Goal: Register for event/course

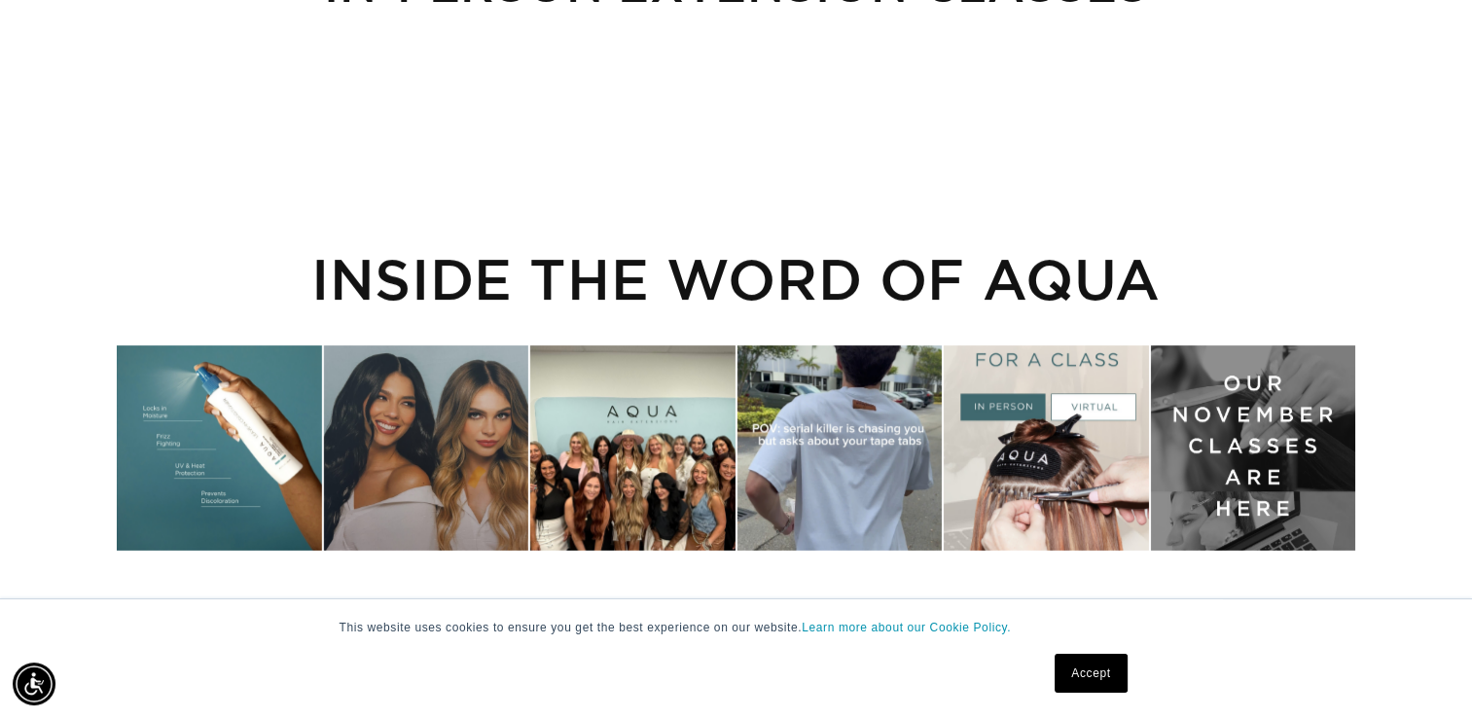
scroll to position [234, 0]
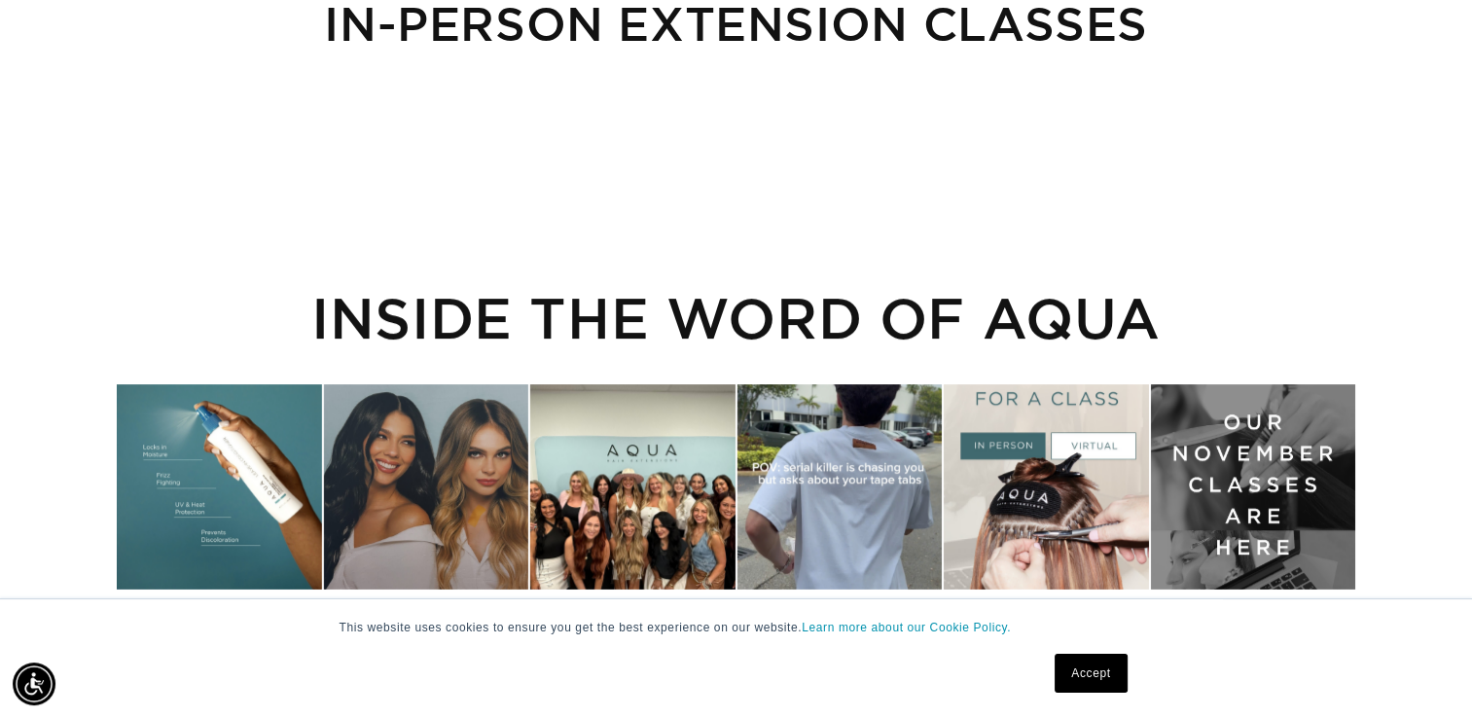
click at [1209, 508] on div "Instagram post opens in a popup" at bounding box center [1253, 486] width 204 height 204
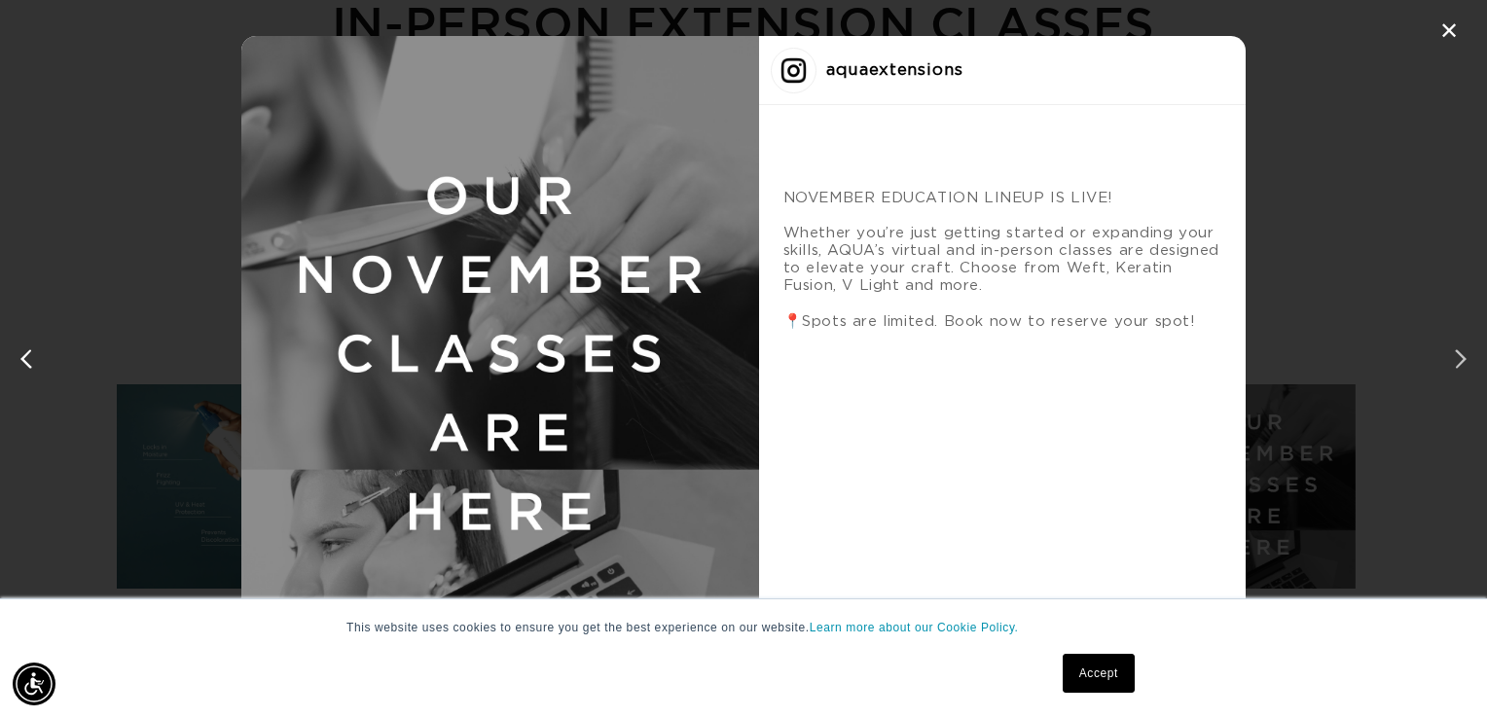
scroll to position [0, 1349]
click at [1457, 360] on div "next post" at bounding box center [1456, 358] width 31 height 31
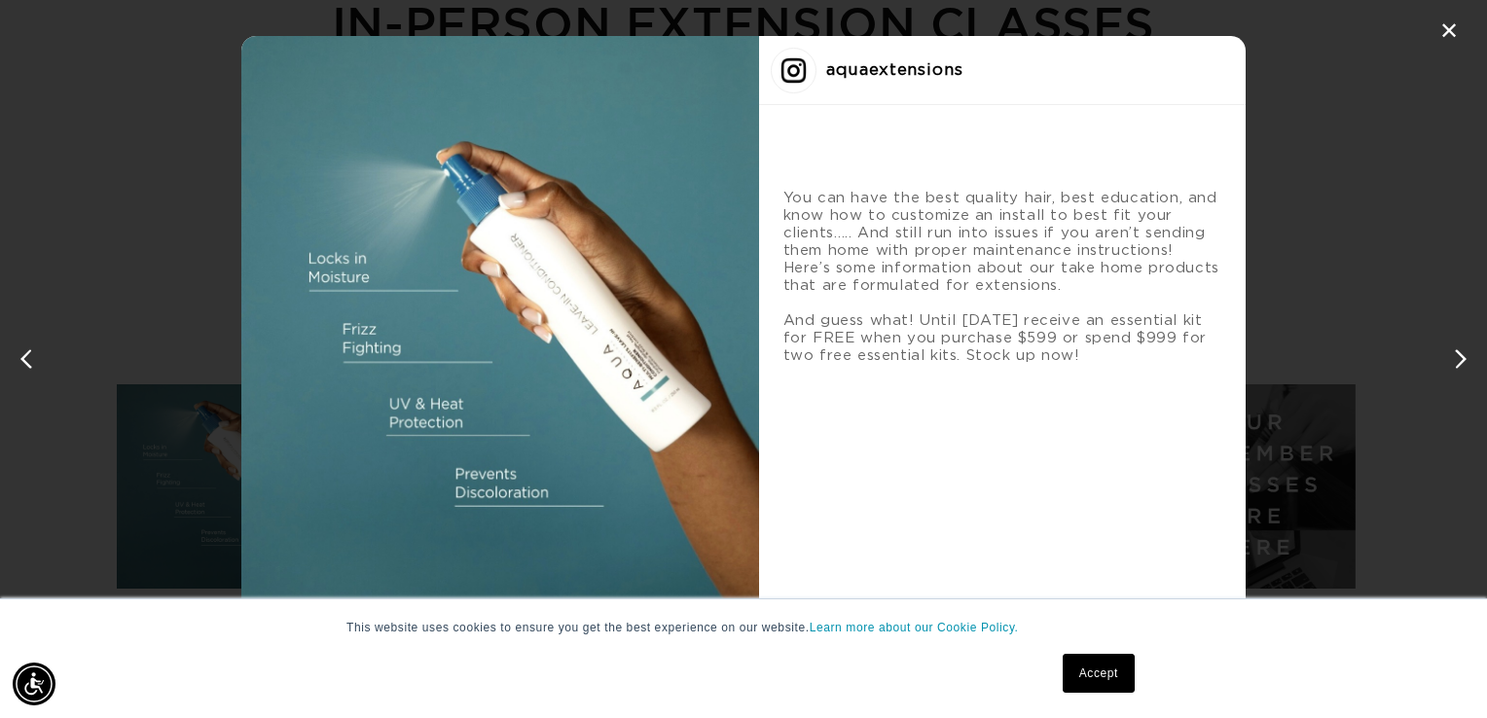
click at [1457, 360] on div "next post" at bounding box center [1456, 358] width 31 height 31
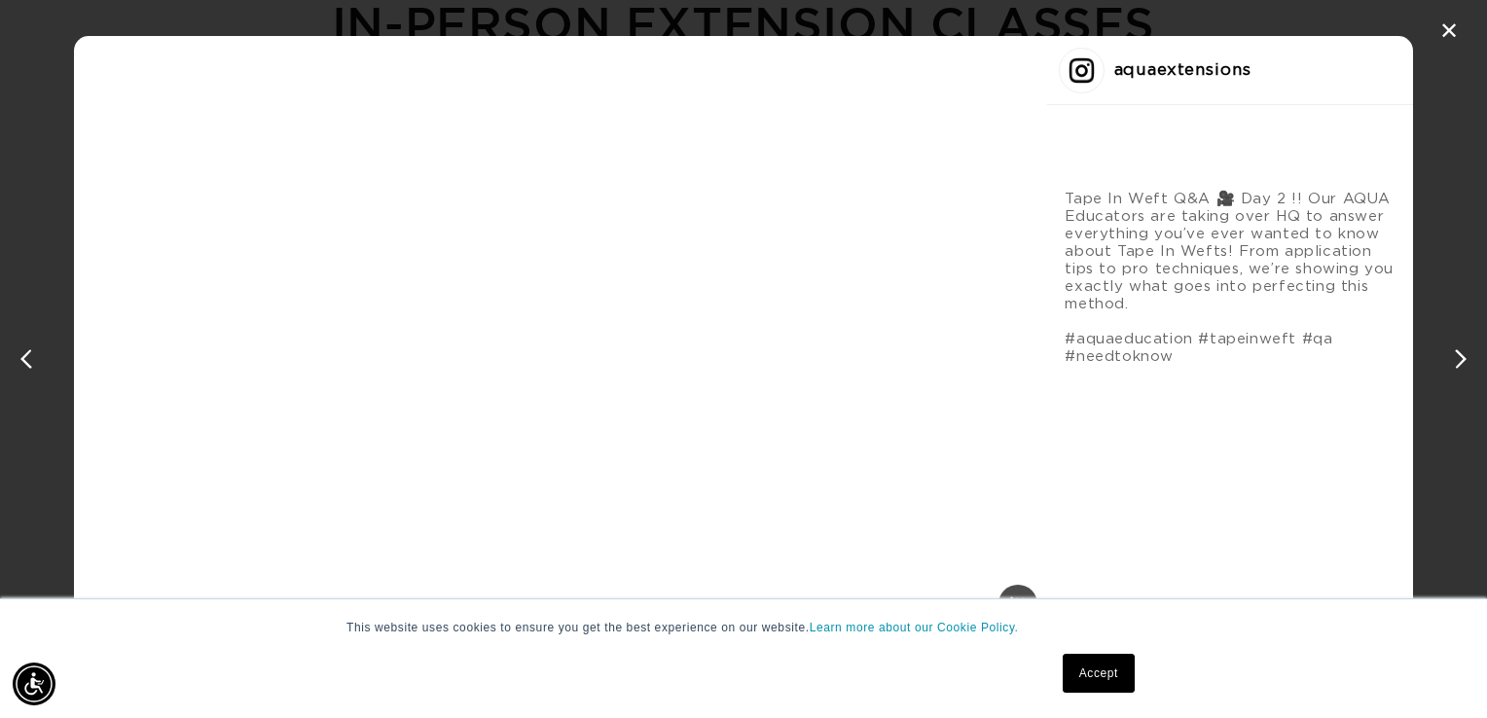
click at [1457, 360] on div "next post" at bounding box center [1456, 358] width 31 height 31
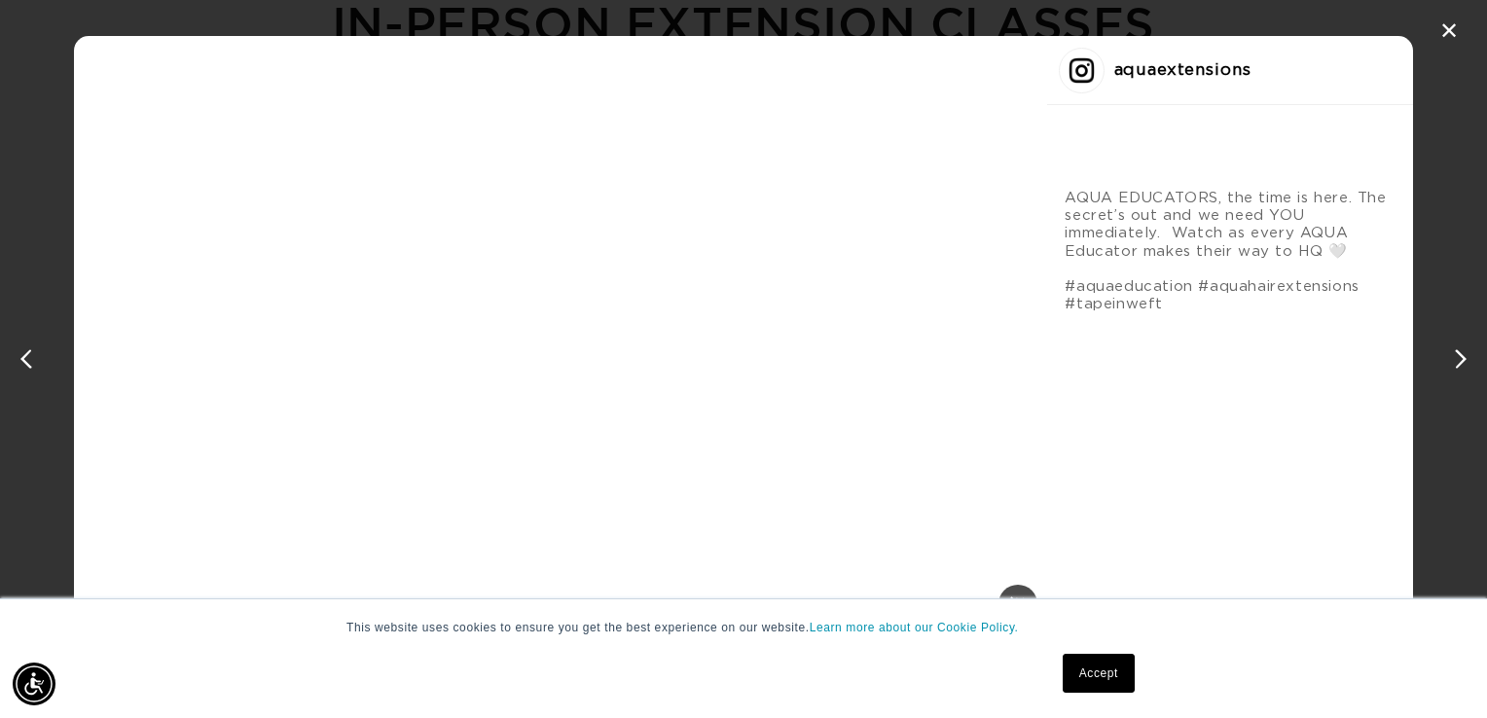
scroll to position [0, 2697]
click at [1457, 360] on div "next post" at bounding box center [1456, 358] width 31 height 31
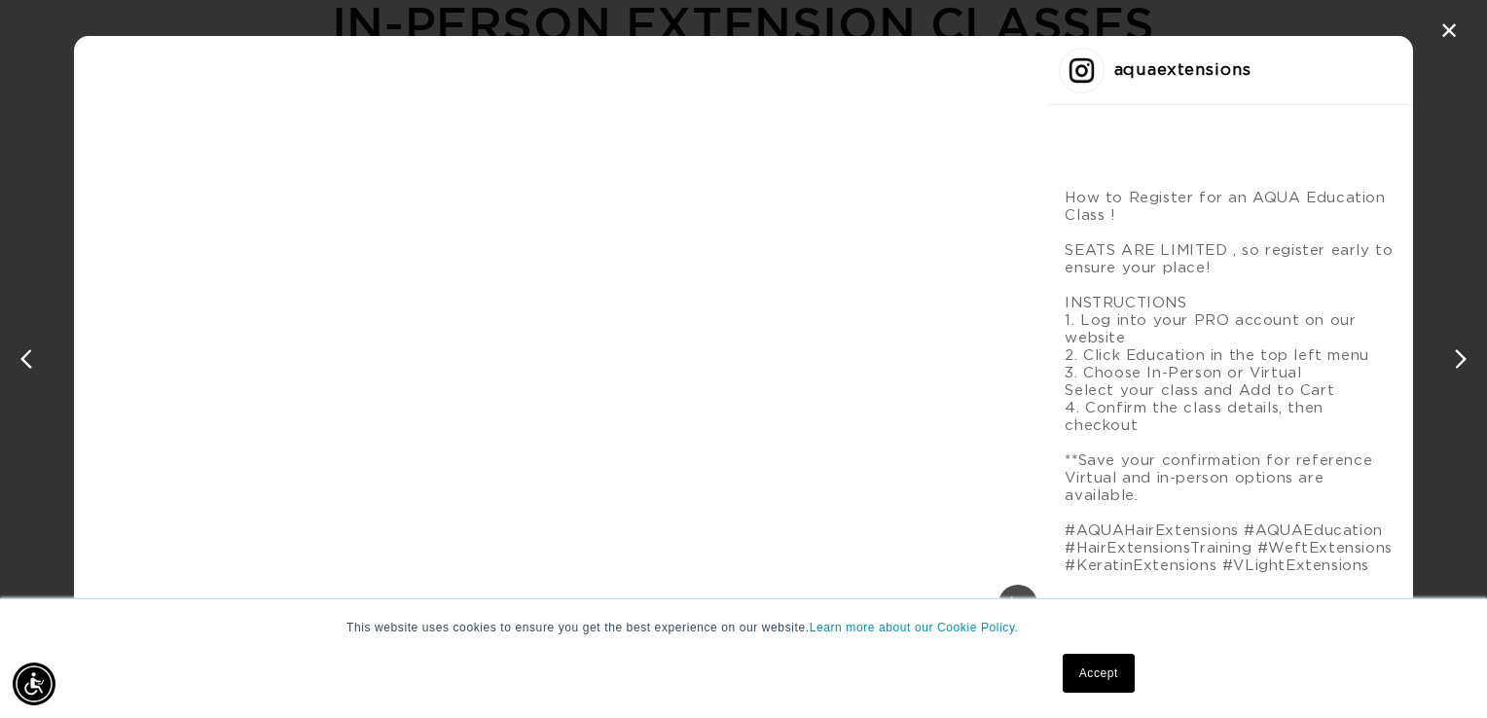
scroll to position [0, 0]
click at [1457, 360] on div "next post" at bounding box center [1456, 358] width 31 height 31
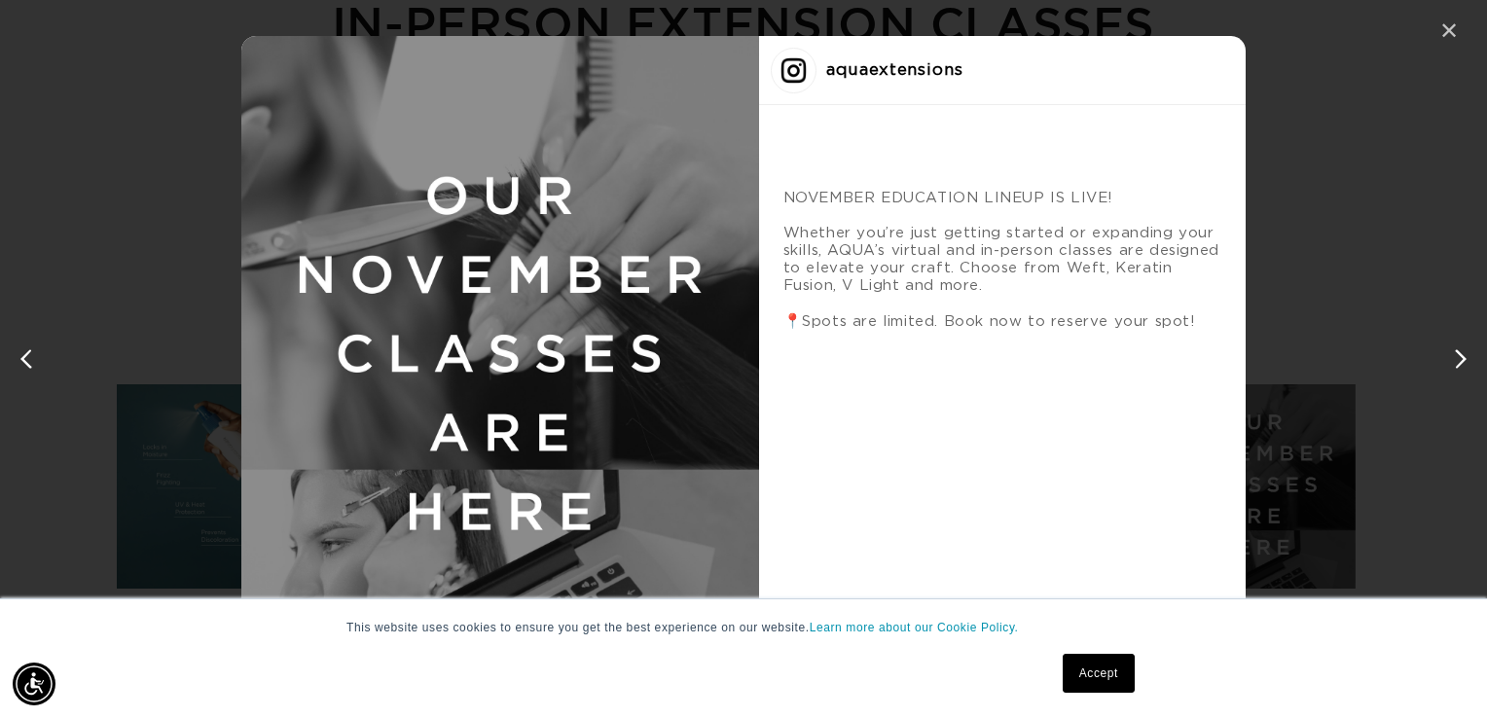
click at [1452, 29] on div "✕" at bounding box center [1448, 31] width 29 height 29
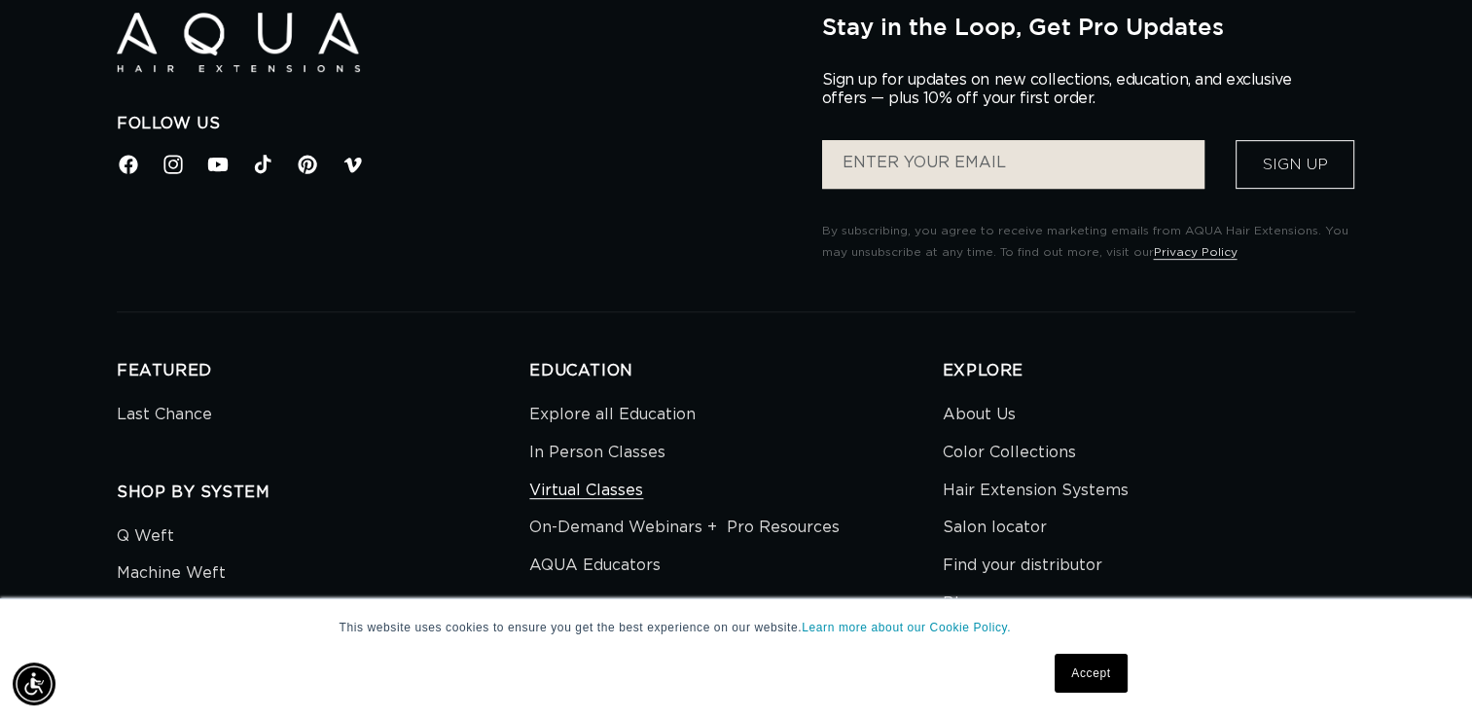
click at [543, 479] on link "Virtual Classes" at bounding box center [586, 491] width 114 height 38
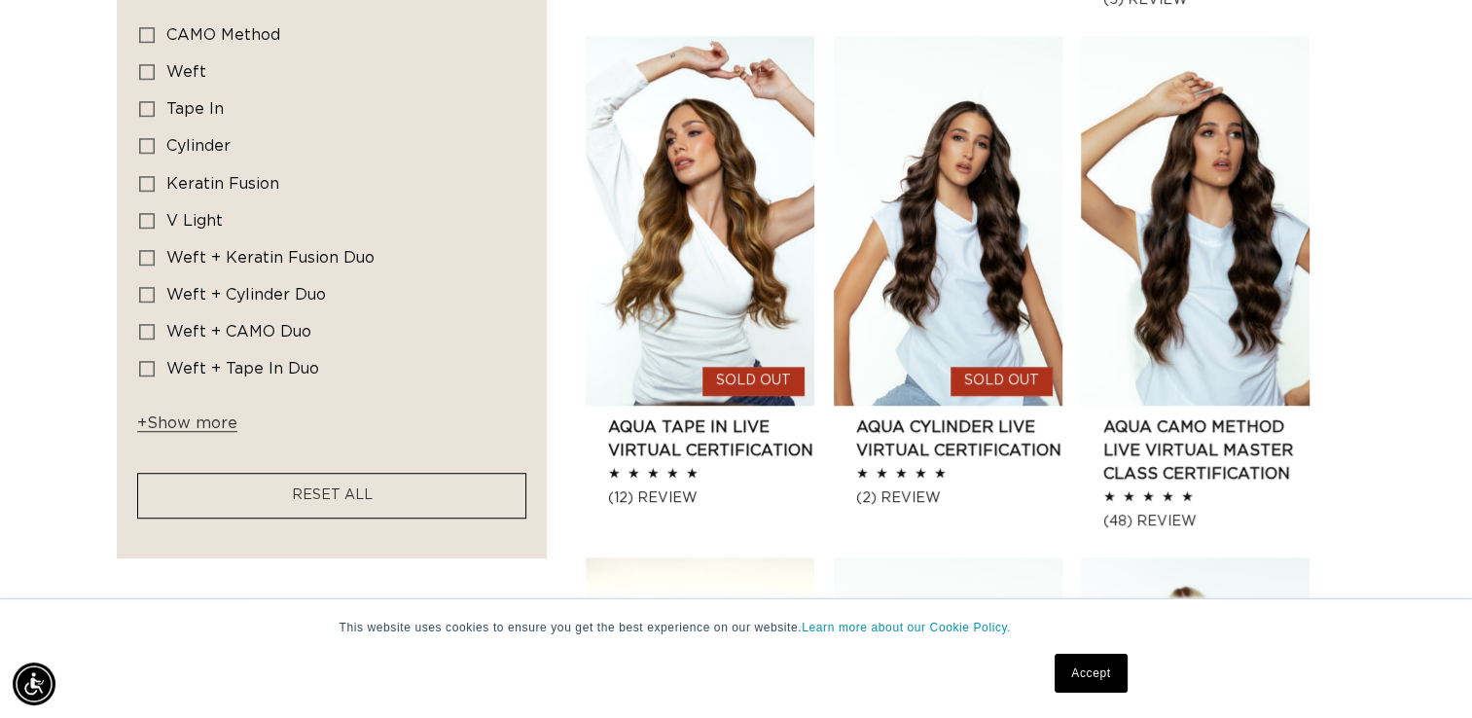
scroll to position [0, 2667]
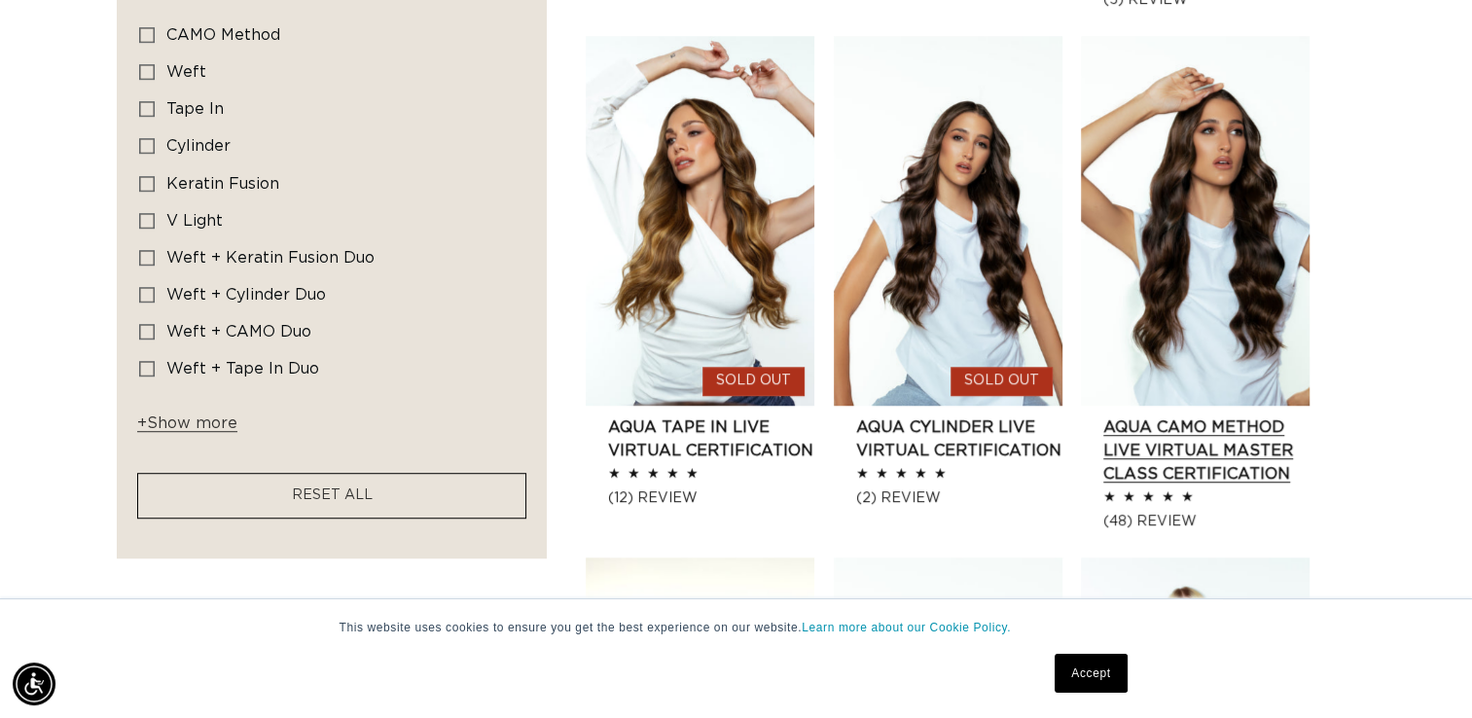
click at [1206, 415] on link "AQUA CAMO Method LIVE VIRTUAL Master Class Certification" at bounding box center [1206, 450] width 206 height 70
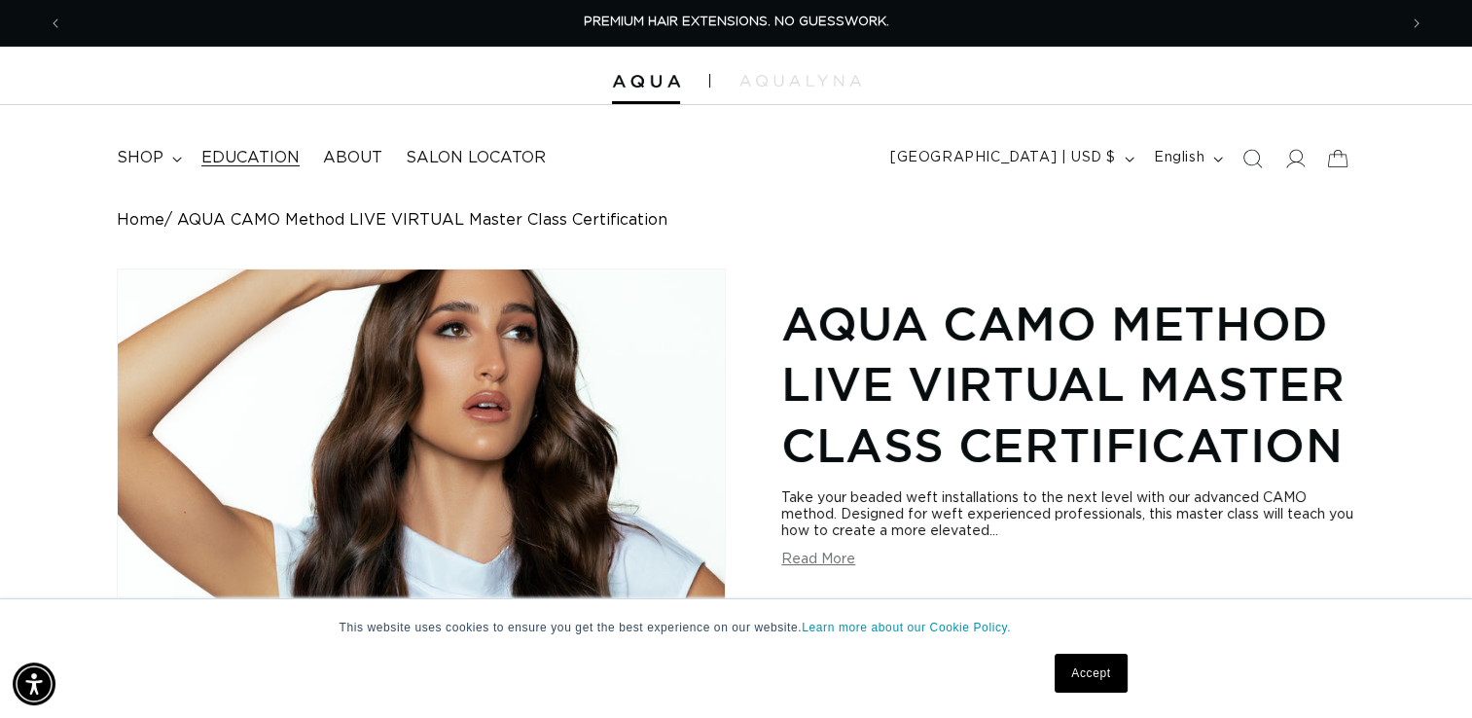
click at [238, 164] on span "Education" at bounding box center [250, 158] width 98 height 20
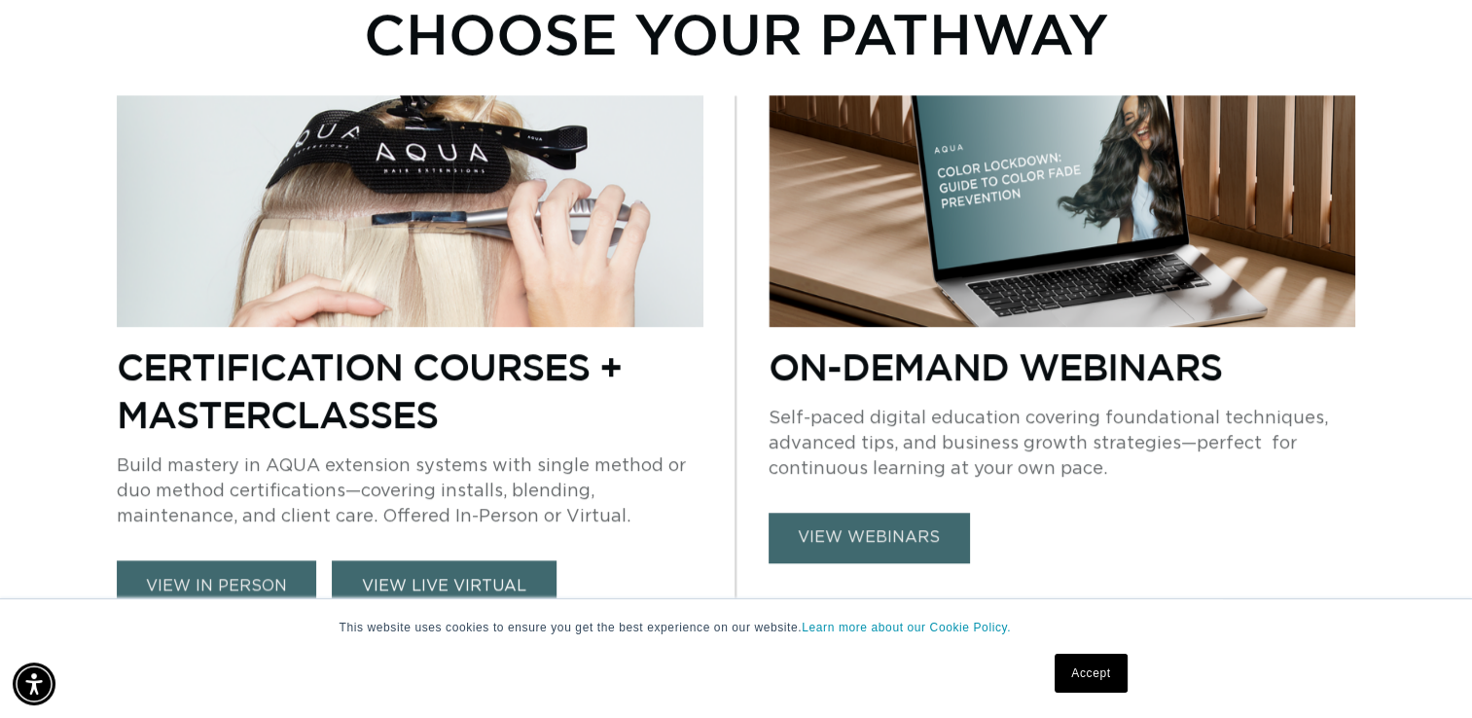
click at [434, 577] on link "VIEW LIVE VIRTUAL" at bounding box center [444, 586] width 225 height 52
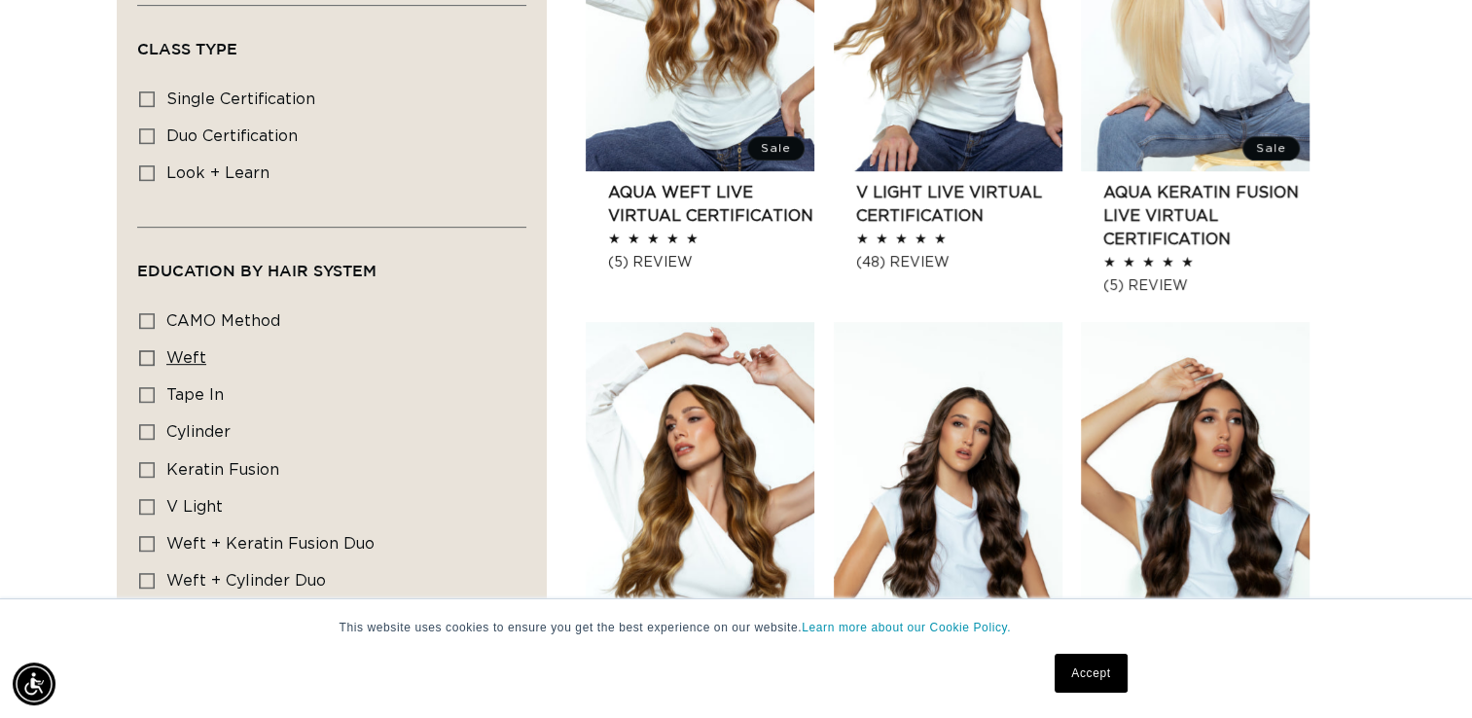
click at [151, 351] on rect at bounding box center [147, 358] width 14 height 14
click at [151, 350] on input "Weft Weft (1 product)" at bounding box center [147, 358] width 16 height 16
checkbox input "true"
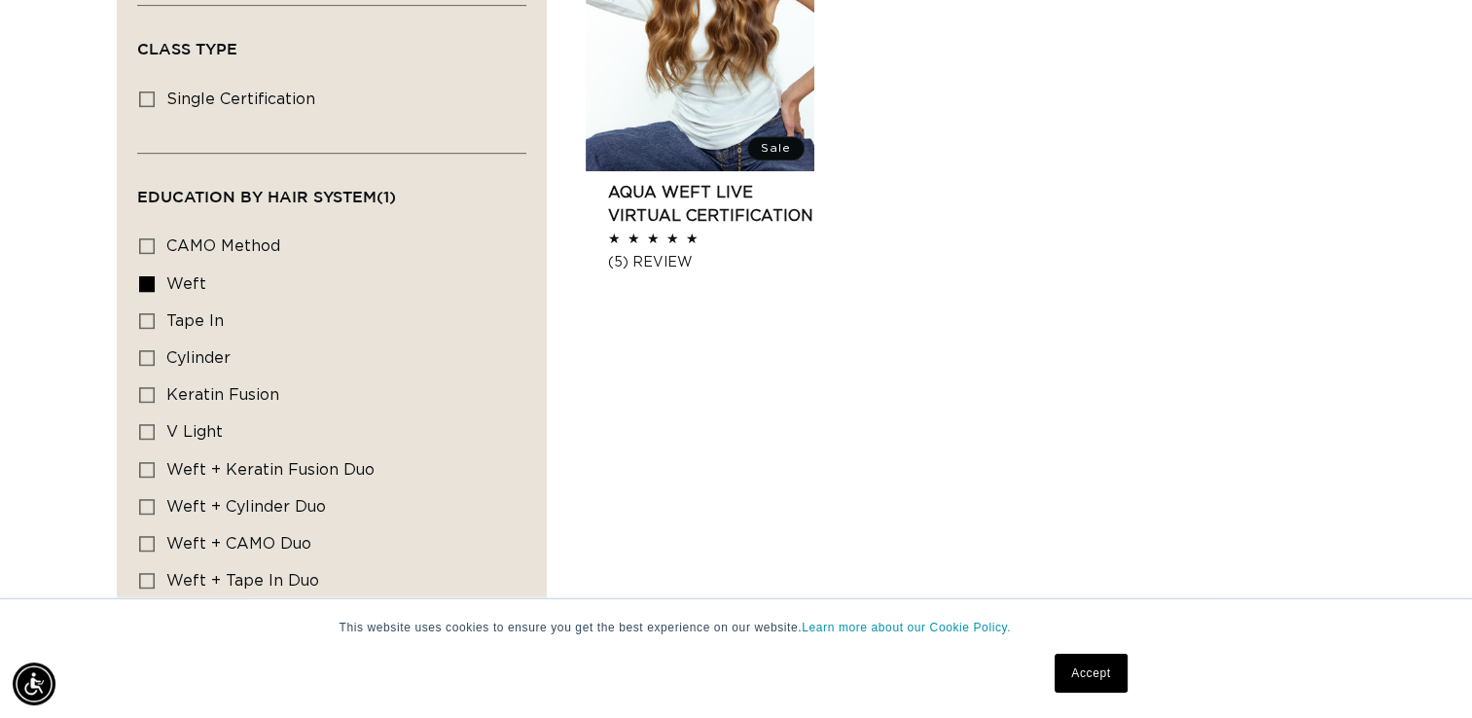
click at [151, 351] on rect at bounding box center [147, 358] width 14 height 14
click at [151, 350] on input "Cylinder Cylinder (1 product)" at bounding box center [147, 358] width 16 height 16
checkbox input "true"
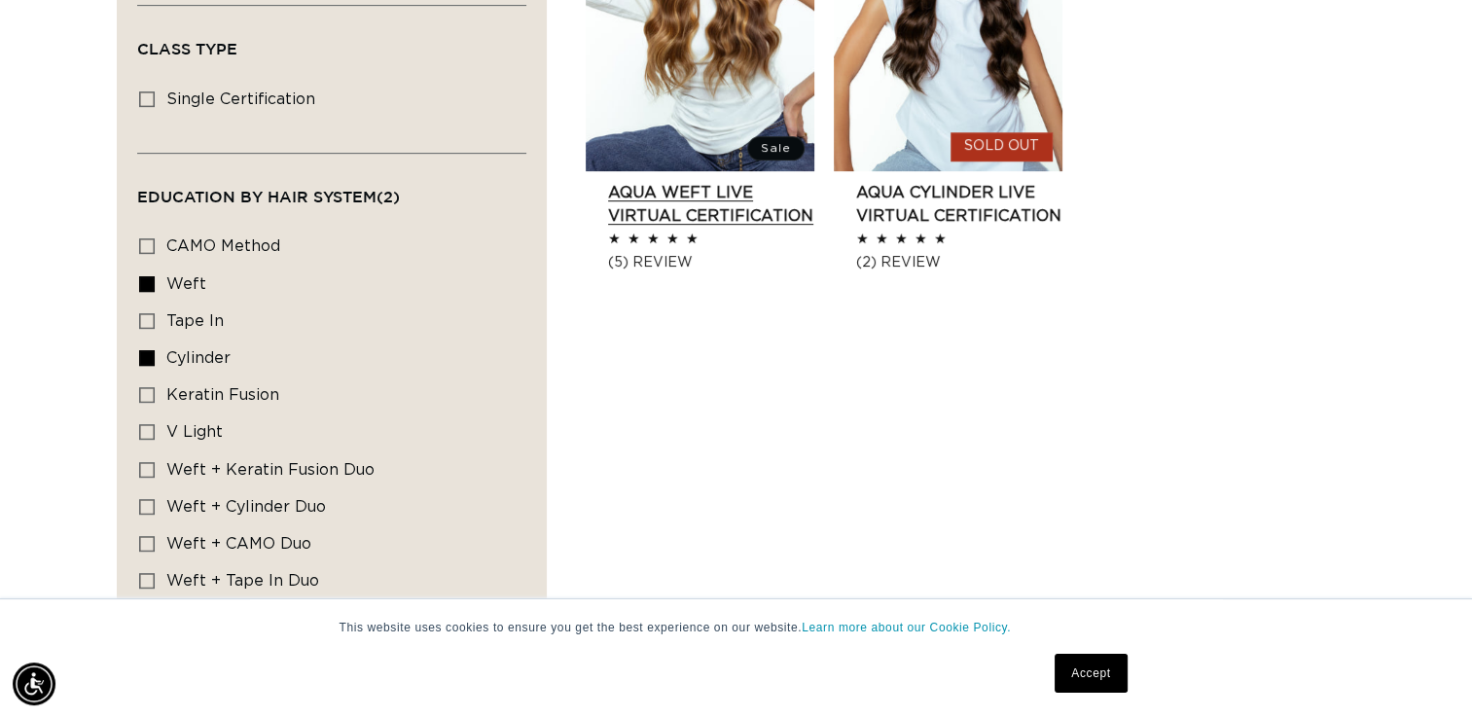
drag, startPoint x: 670, startPoint y: 158, endPoint x: 712, endPoint y: 126, distance: 52.2
click at [712, 181] on link "AQUA Weft LIVE VIRTUAL Certification" at bounding box center [711, 204] width 206 height 47
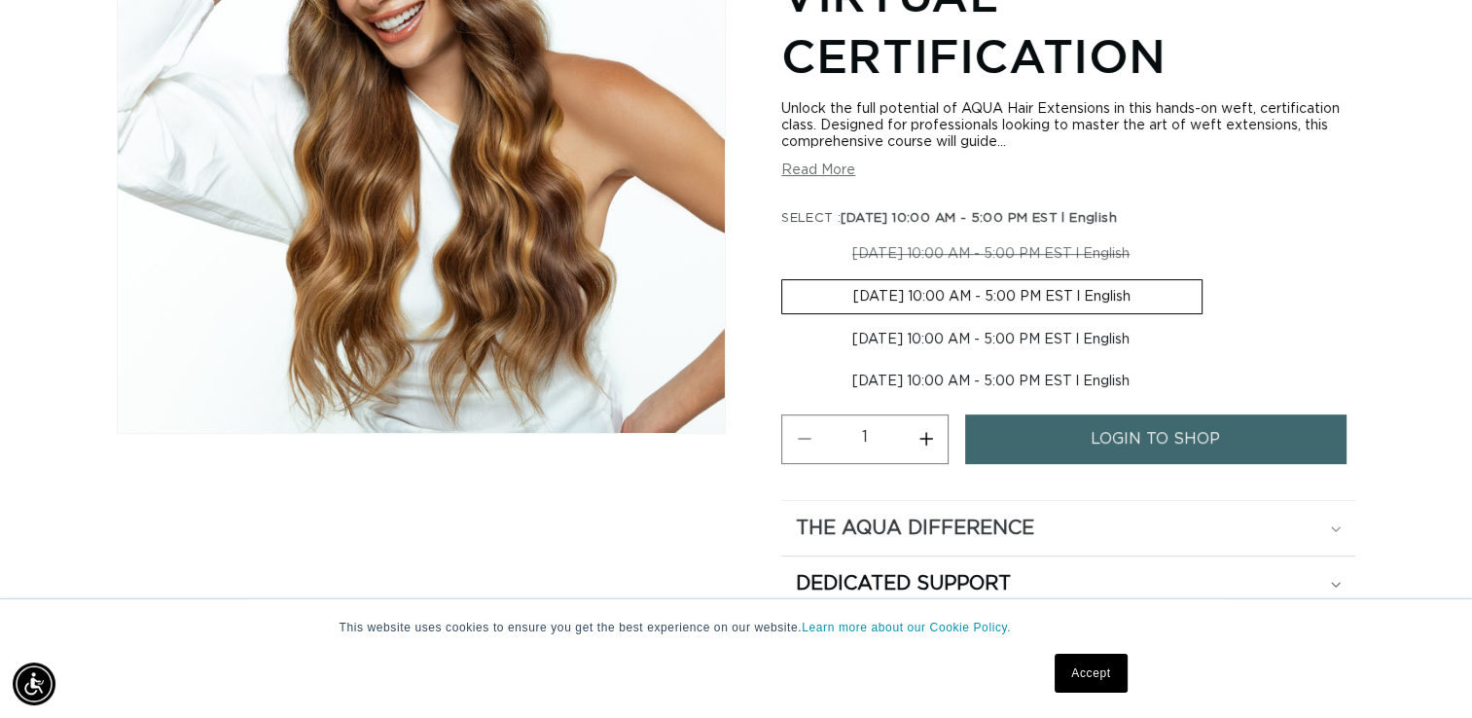
click at [1071, 518] on div "The Aqua Difference" at bounding box center [1068, 528] width 545 height 25
